Goal: Find contact information: Find contact information

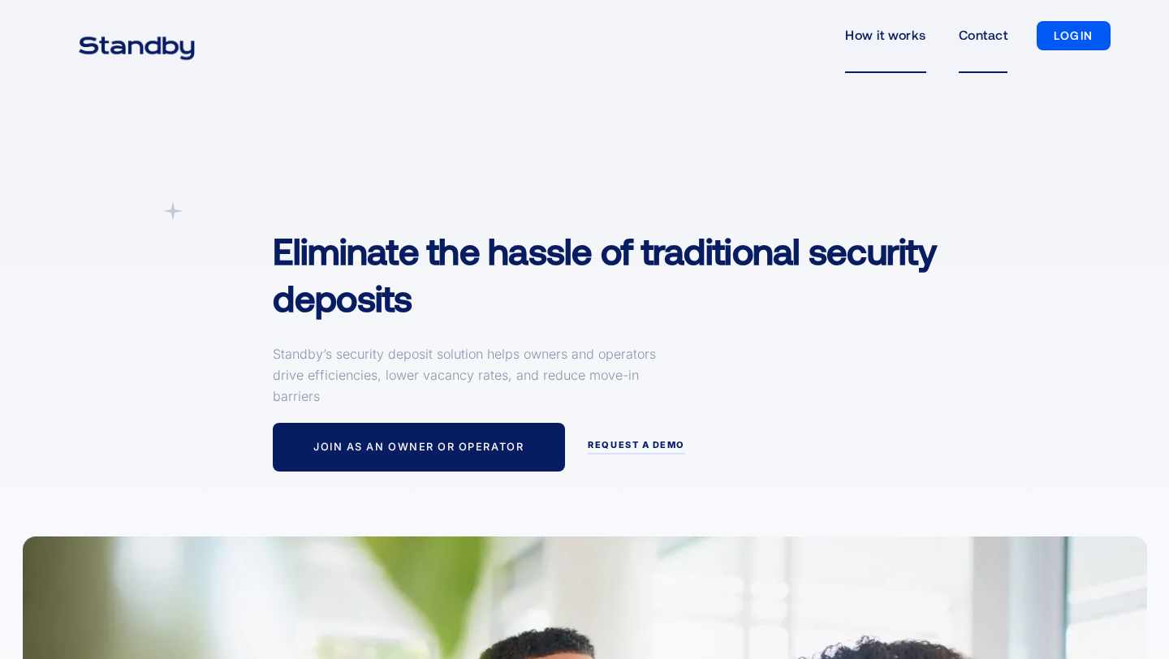
click at [993, 37] on link "Contact" at bounding box center [983, 35] width 49 height 75
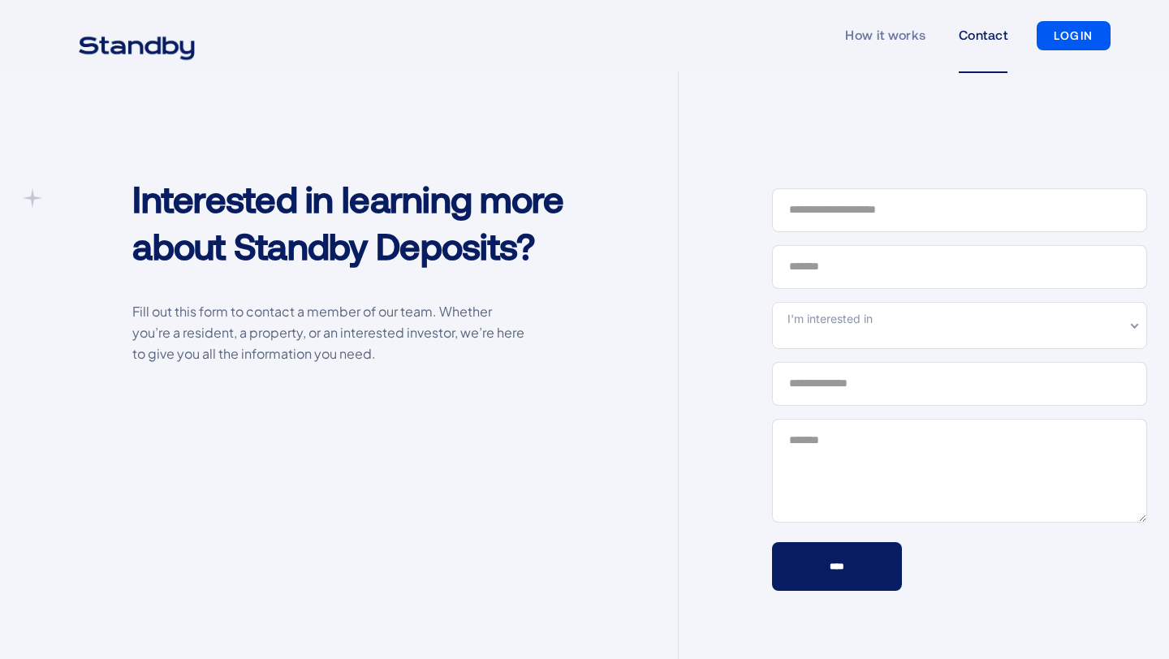
click at [175, 53] on img "home" at bounding box center [136, 46] width 157 height 41
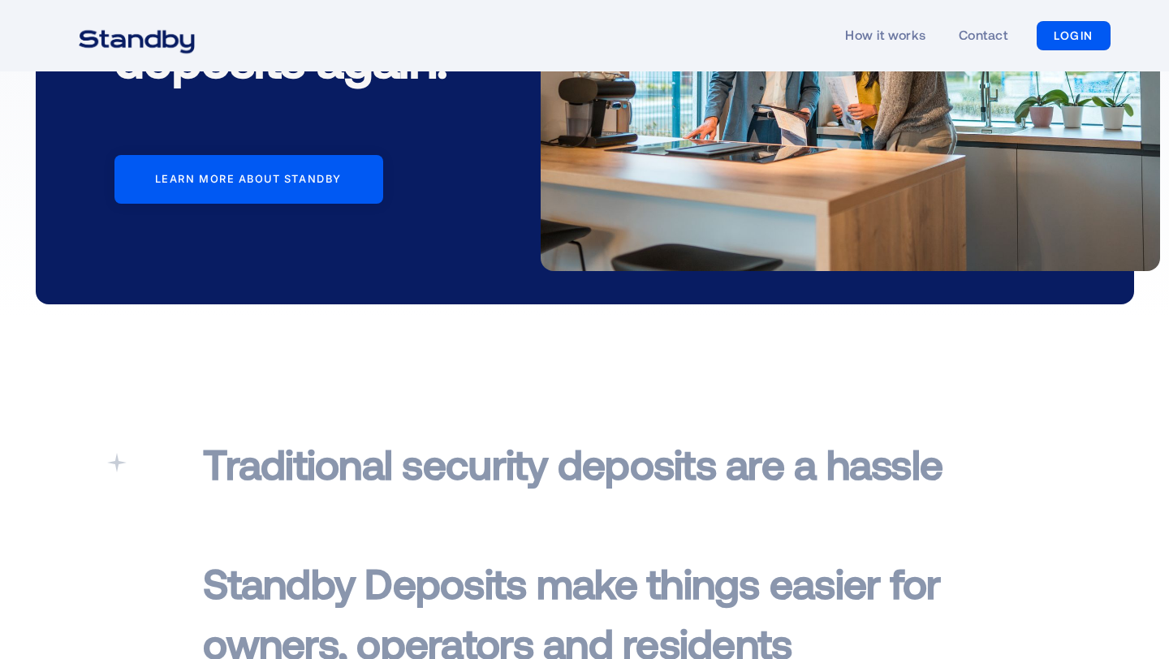
scroll to position [213, 0]
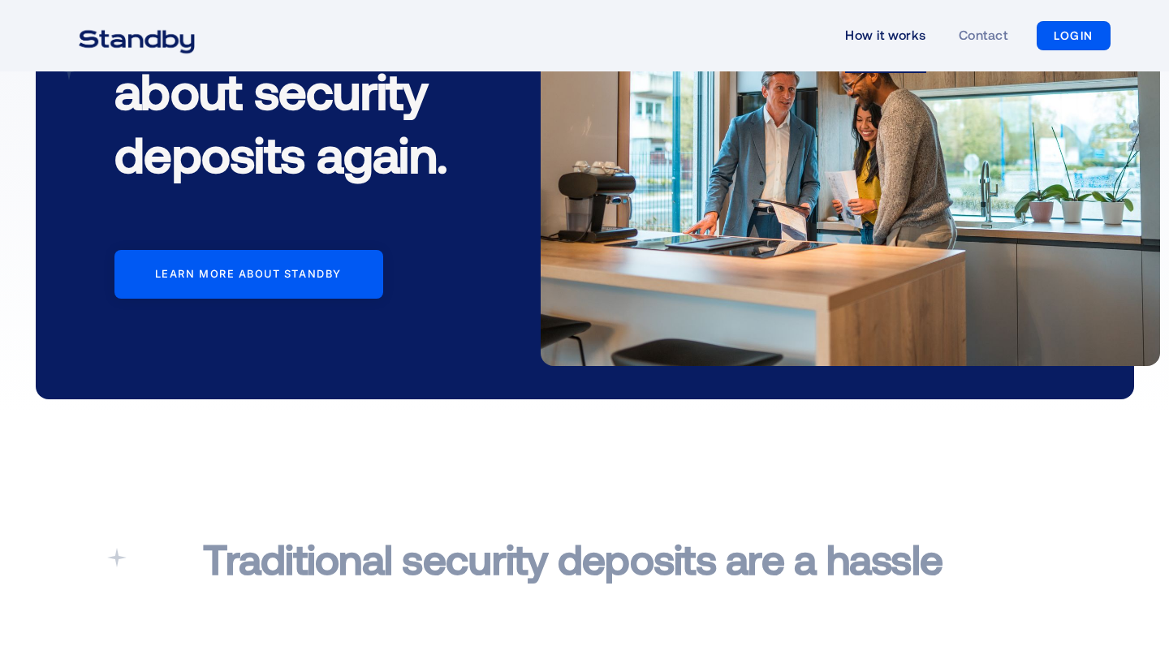
click at [884, 24] on link "How it works" at bounding box center [885, 35] width 81 height 75
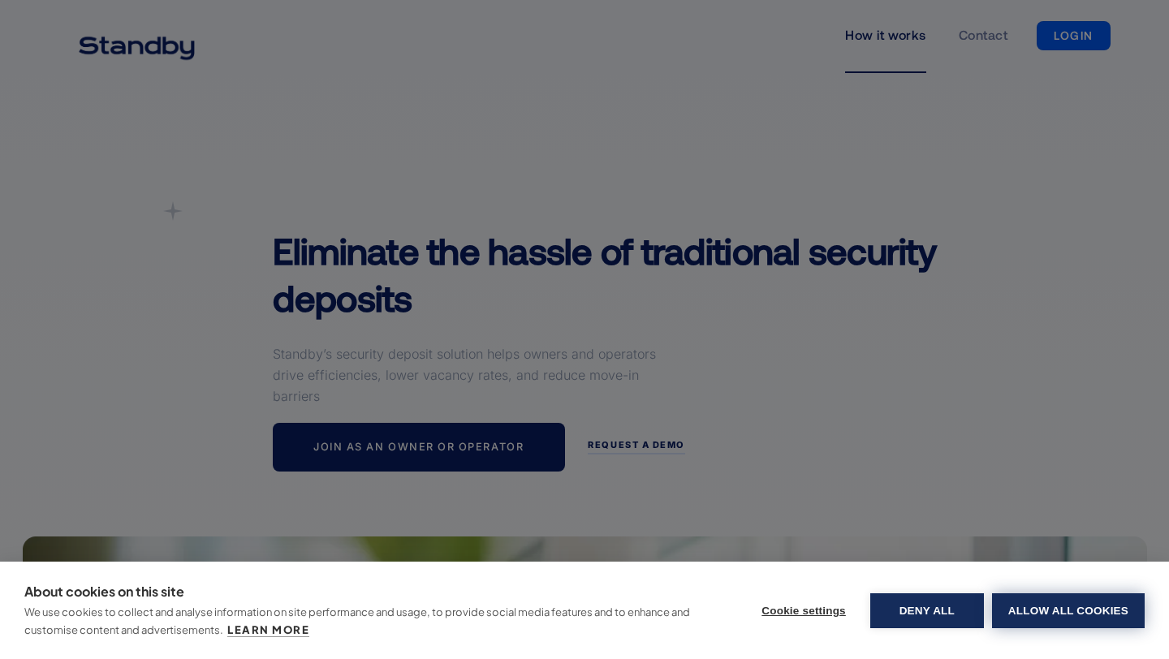
click at [1054, 611] on button "Allow all cookies" at bounding box center [1068, 611] width 153 height 35
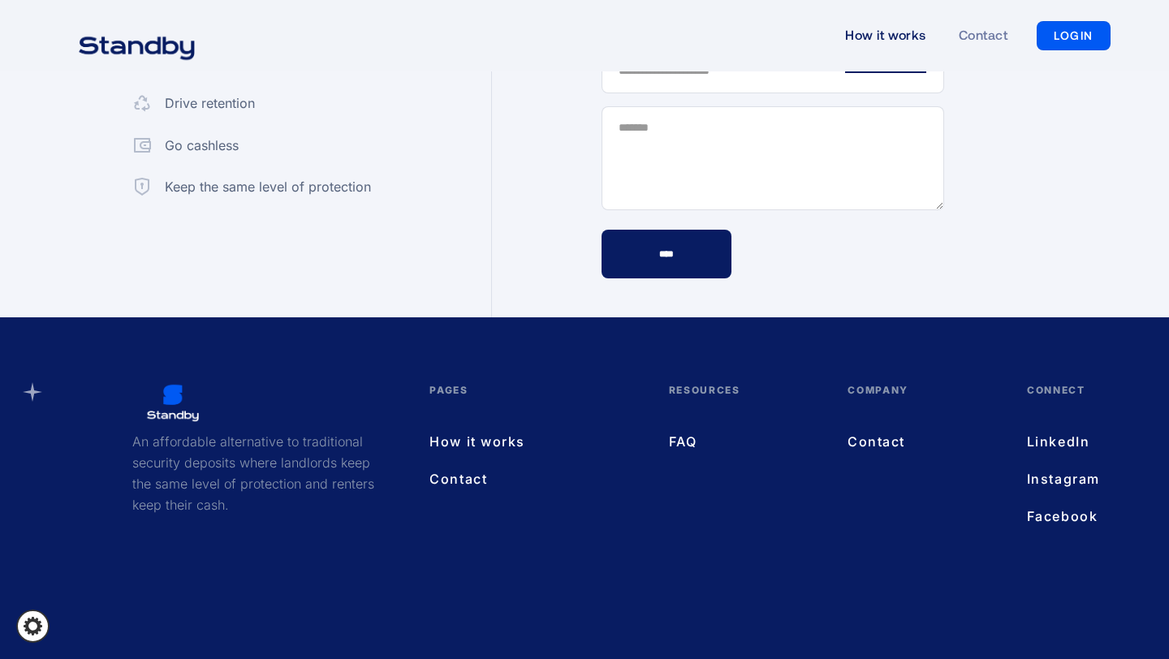
scroll to position [4512, 0]
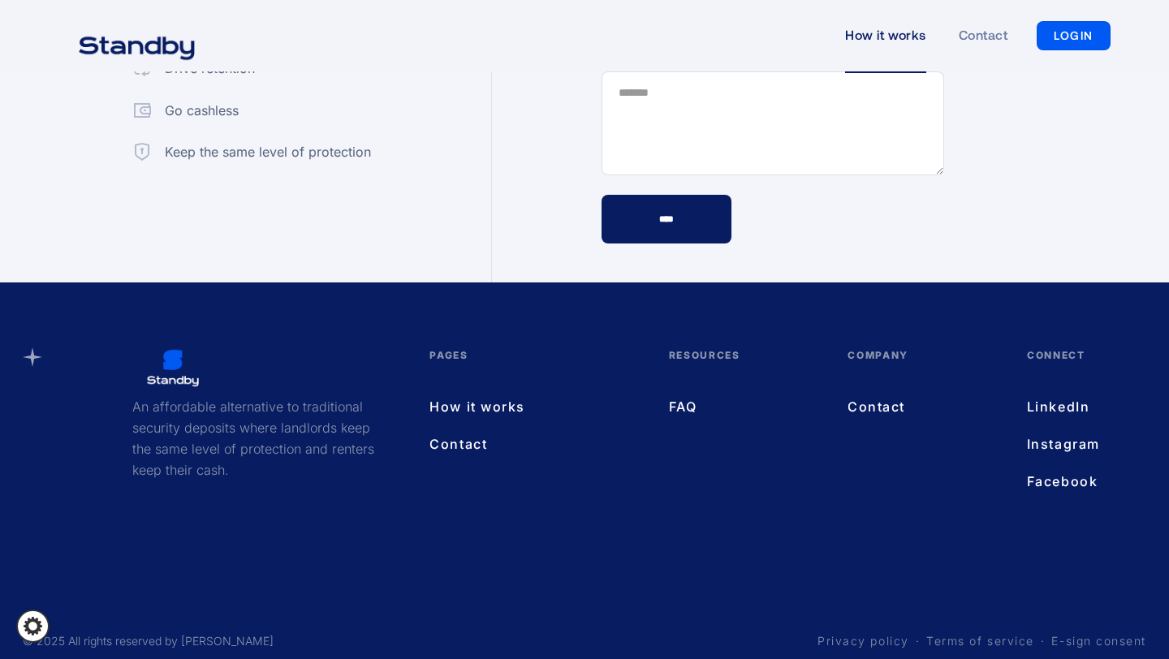
click at [1081, 396] on link "LinkedIn" at bounding box center [1070, 406] width 87 height 21
